Goal: Find specific page/section: Find specific page/section

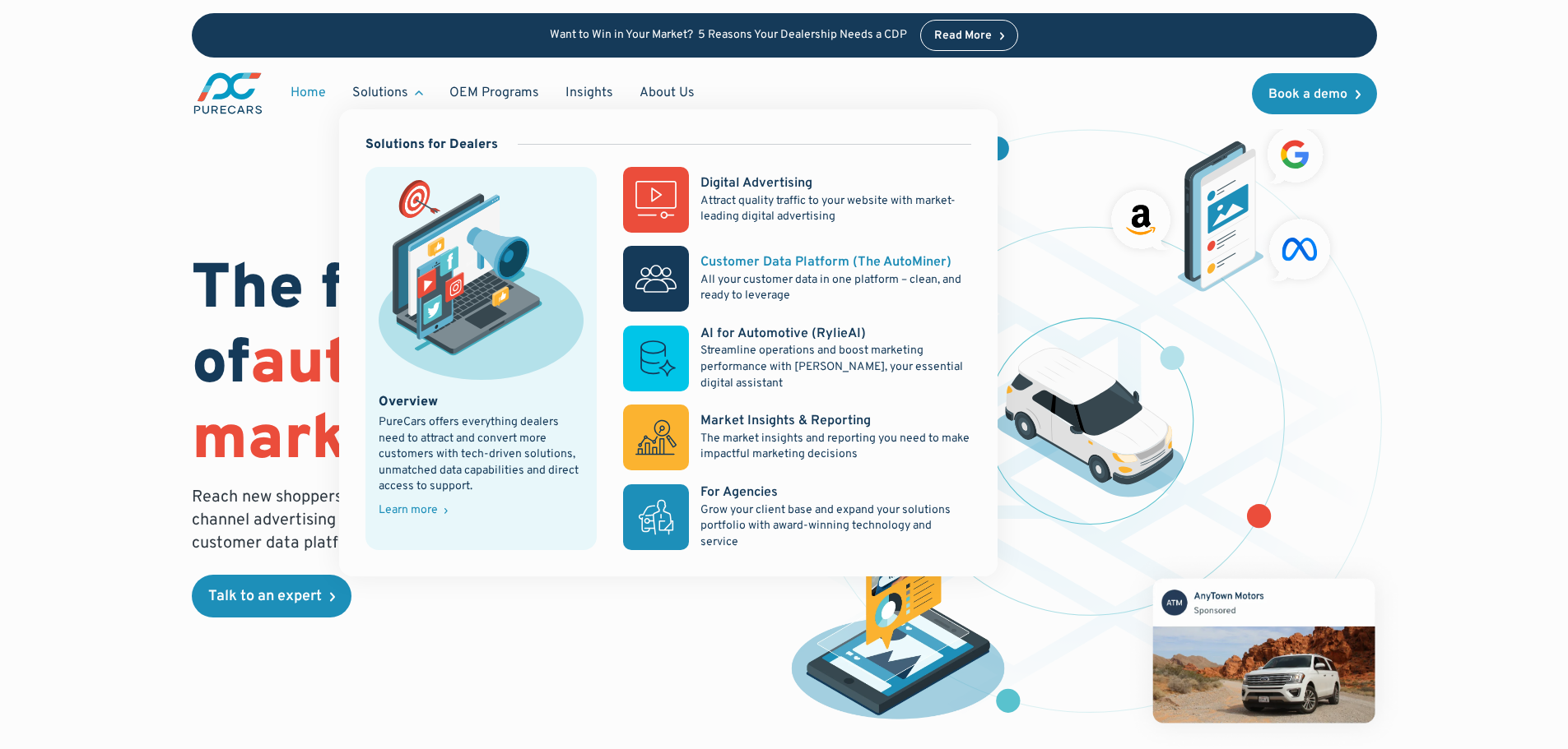
click at [657, 260] on rect at bounding box center [655, 278] width 65 height 65
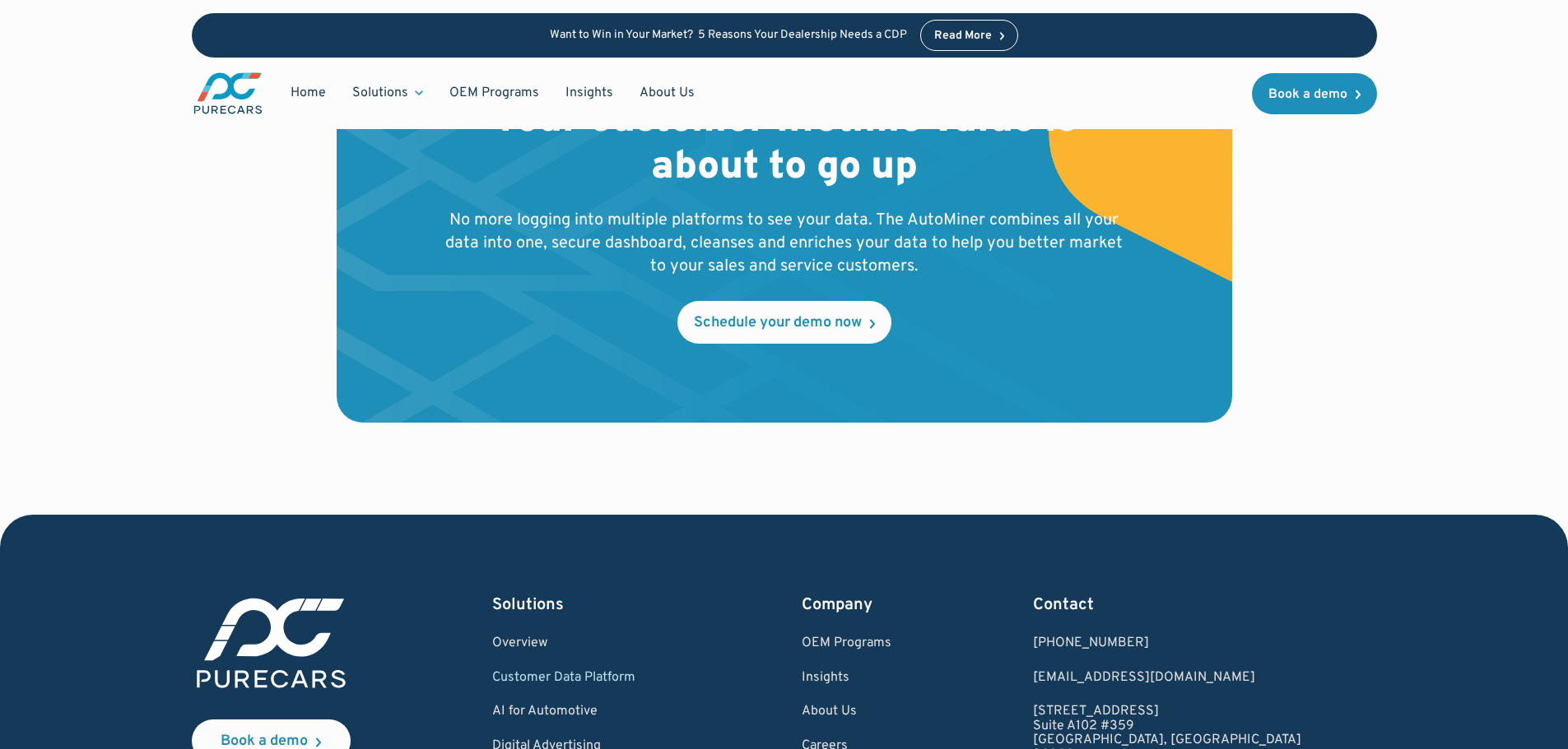
scroll to position [5428, 0]
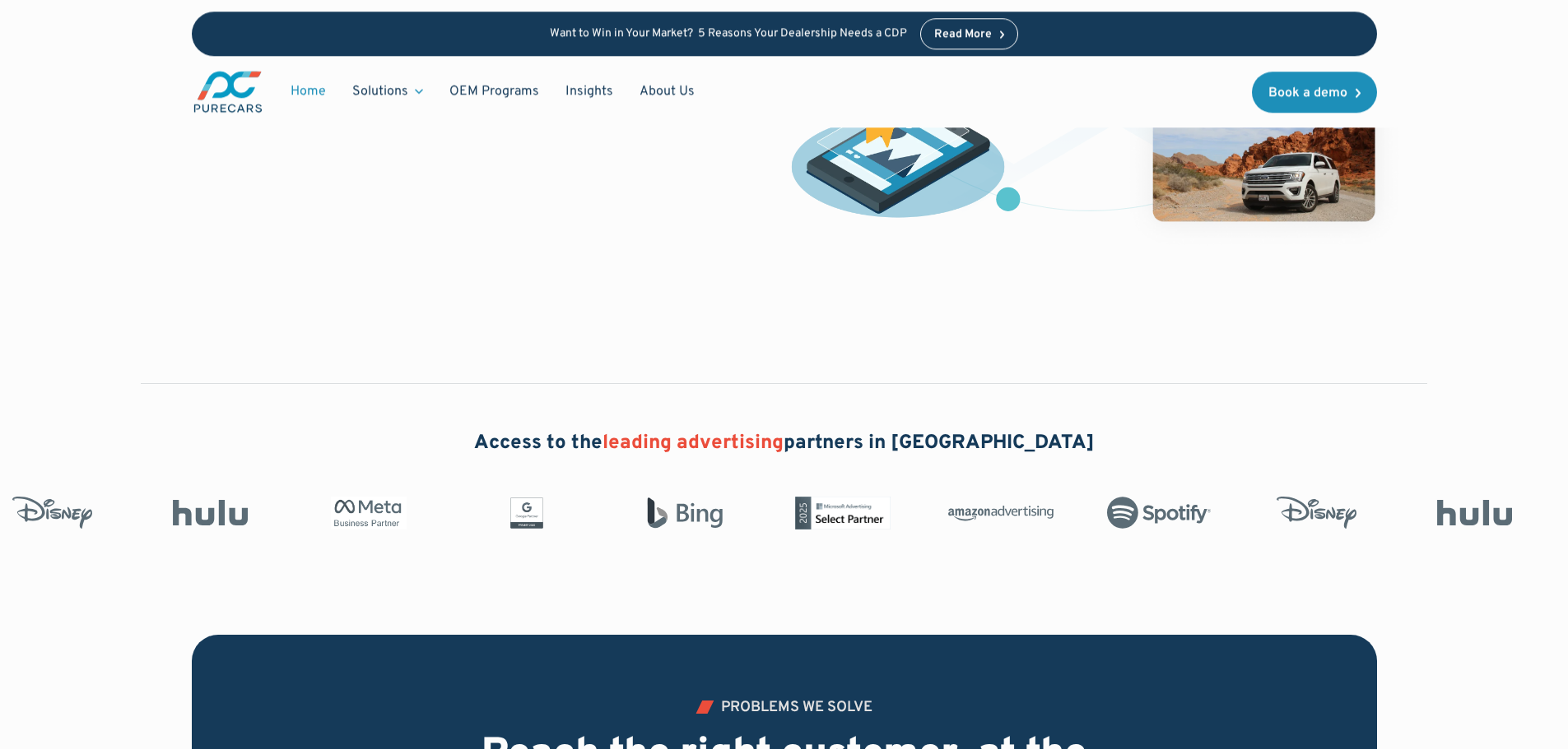
scroll to position [494, 0]
